Goal: Check status

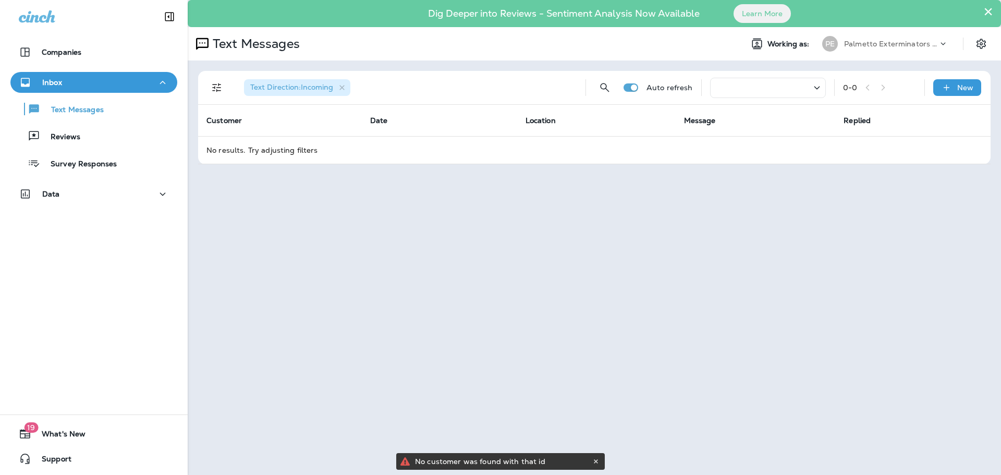
click at [746, 89] on div at bounding box center [768, 88] width 116 height 20
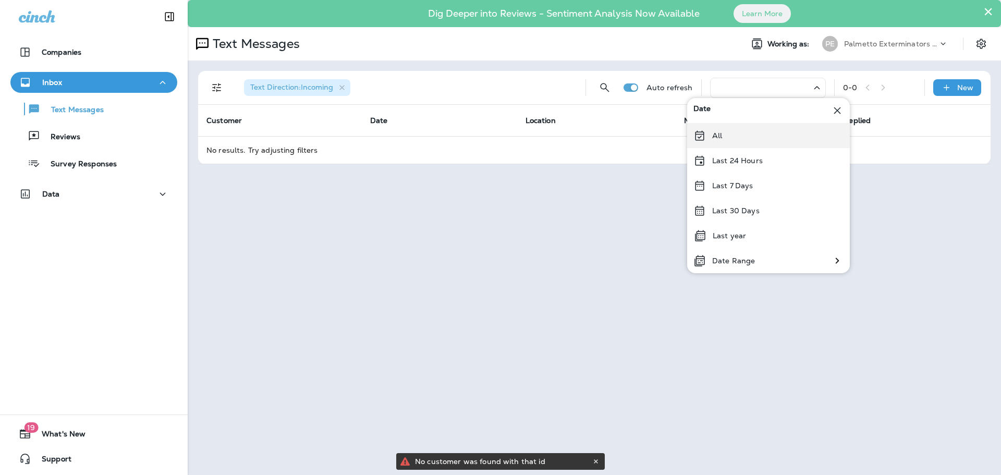
click at [726, 134] on div "All" at bounding box center [768, 135] width 163 height 25
